Goal: Information Seeking & Learning: Learn about a topic

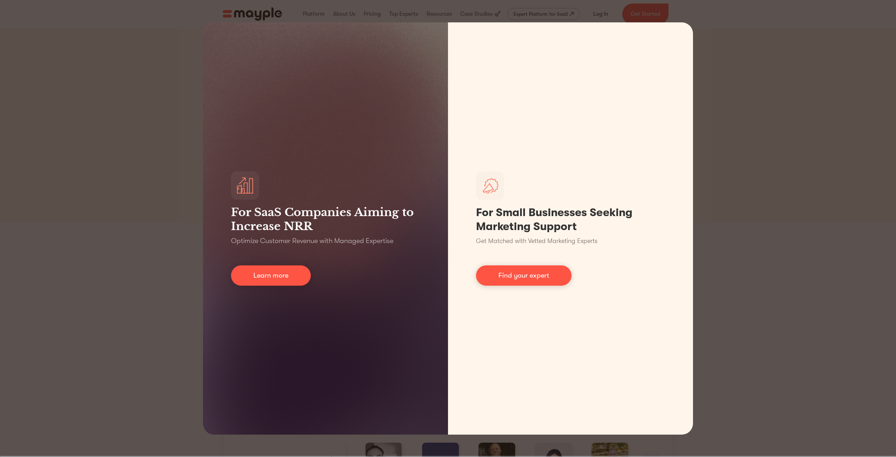
click at [84, 167] on div "For SaaS Companies Aiming to Increase NRR Optimize Customer Revenue with Manage…" at bounding box center [448, 228] width 896 height 457
click at [816, 46] on div "For SaaS Companies Aiming to Increase NRR Optimize Customer Revenue with Manage…" at bounding box center [448, 228] width 896 height 457
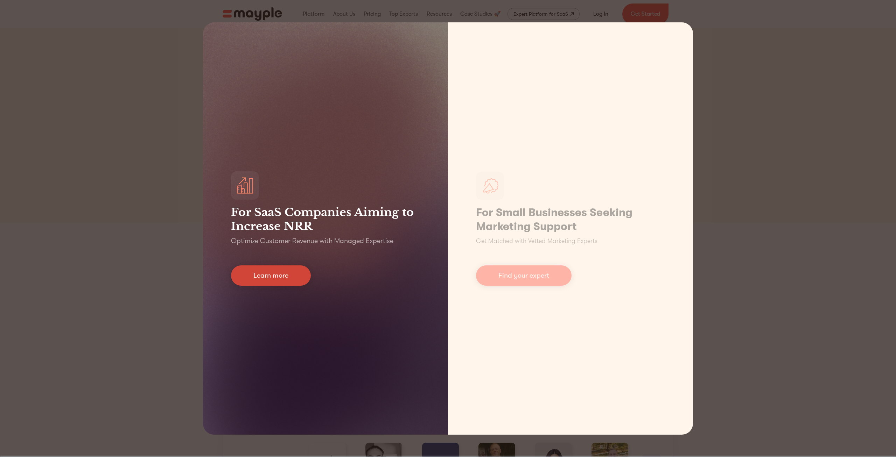
click at [290, 281] on link "Learn more" at bounding box center [271, 276] width 80 height 20
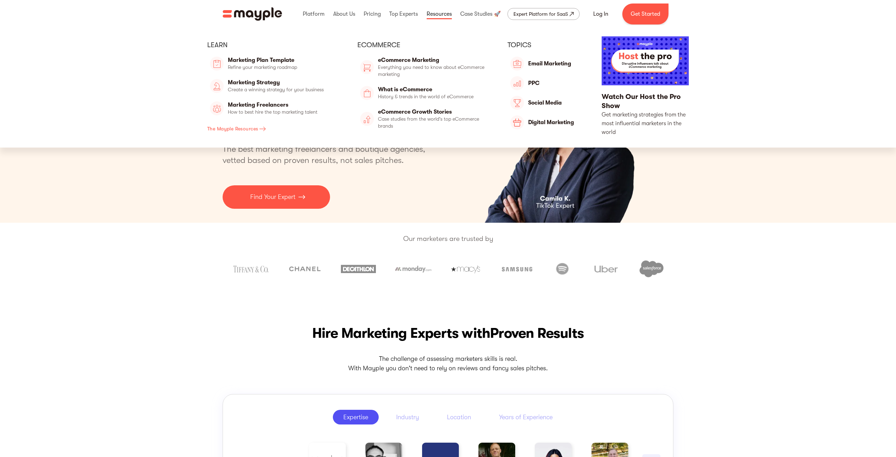
click at [441, 15] on link at bounding box center [439, 14] width 29 height 22
